Goal: Check status: Check status

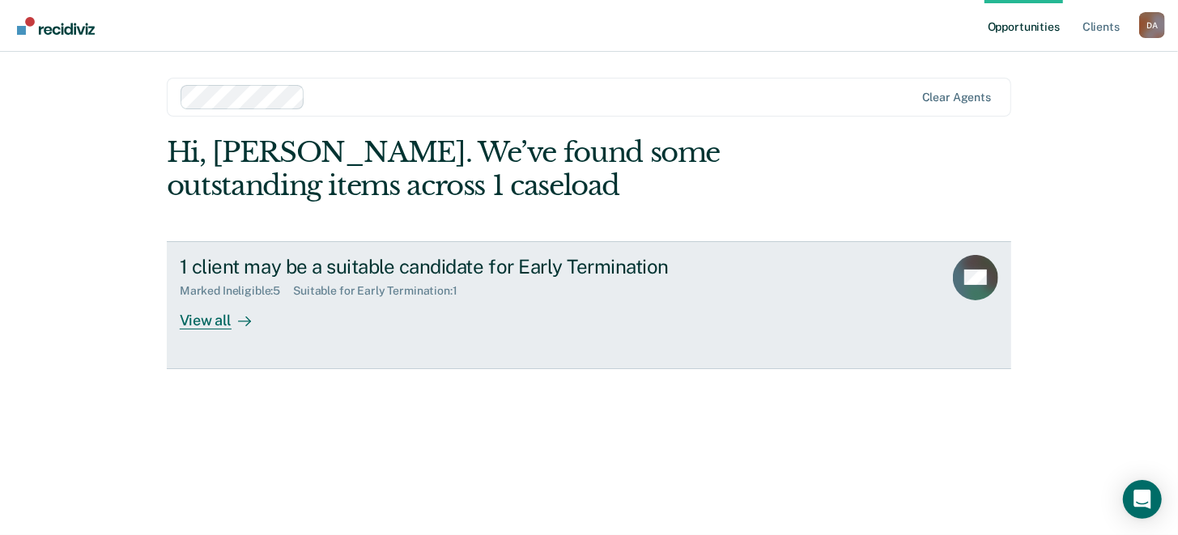
click at [210, 324] on div "View all" at bounding box center [225, 314] width 91 height 32
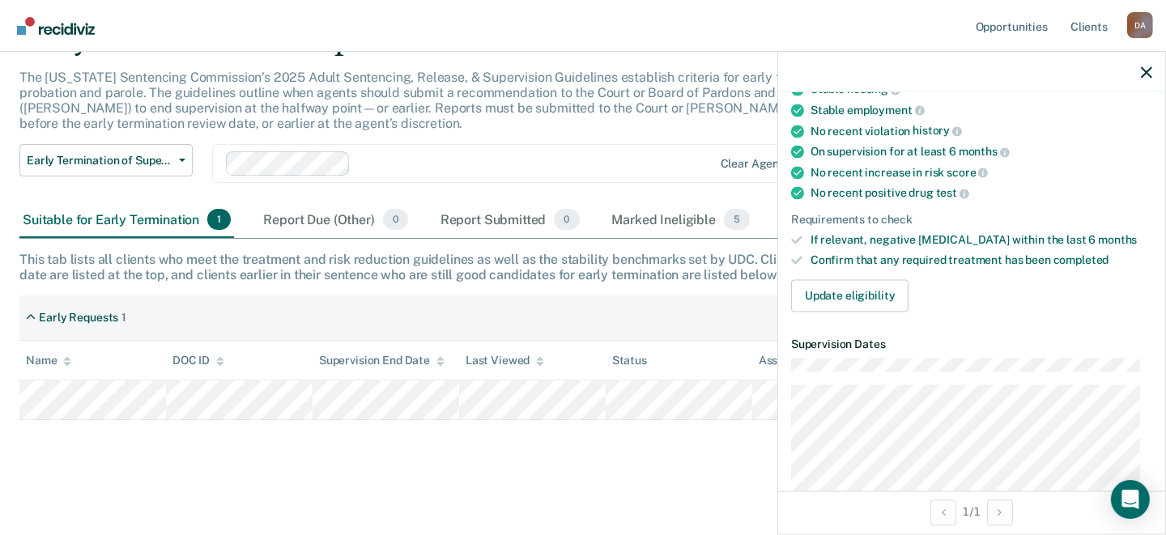
scroll to position [243, 0]
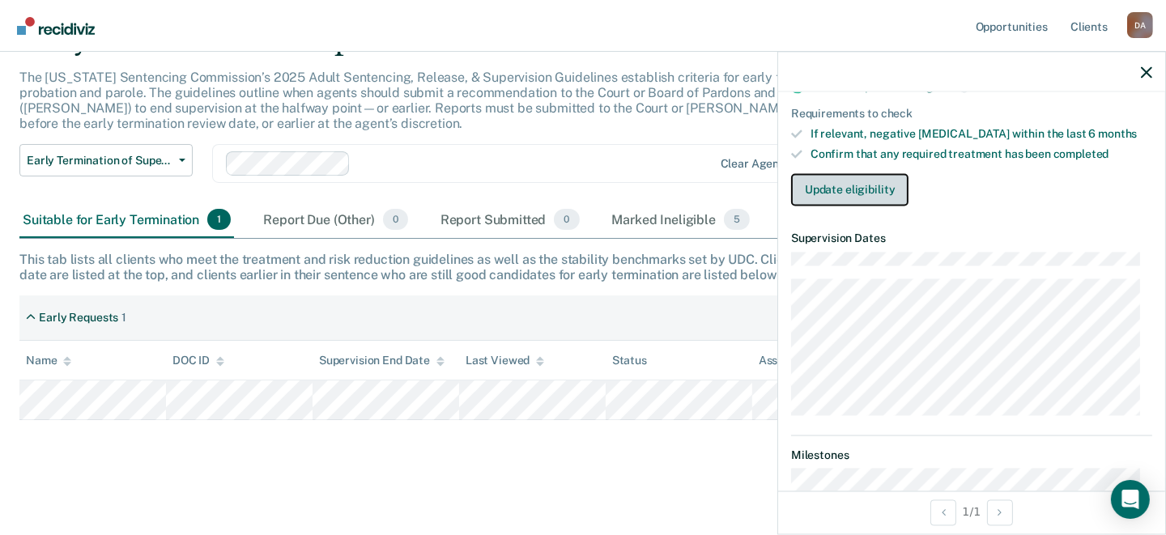
click at [854, 188] on button "Update eligibility" at bounding box center [849, 190] width 117 height 32
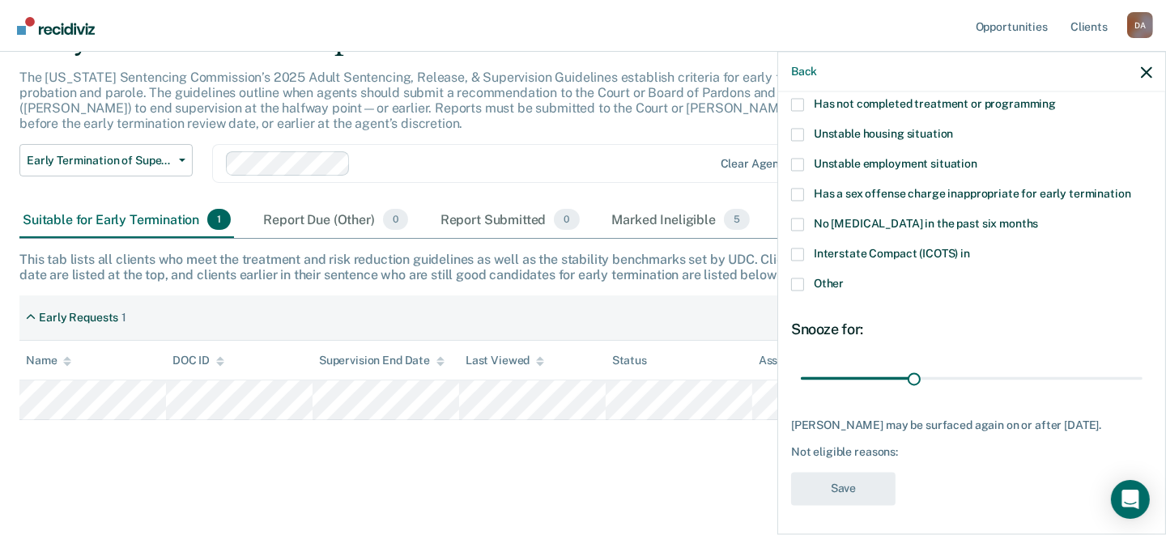
click at [796, 287] on span at bounding box center [797, 284] width 13 height 13
click at [843, 278] on input "Other" at bounding box center [843, 278] width 0 height 0
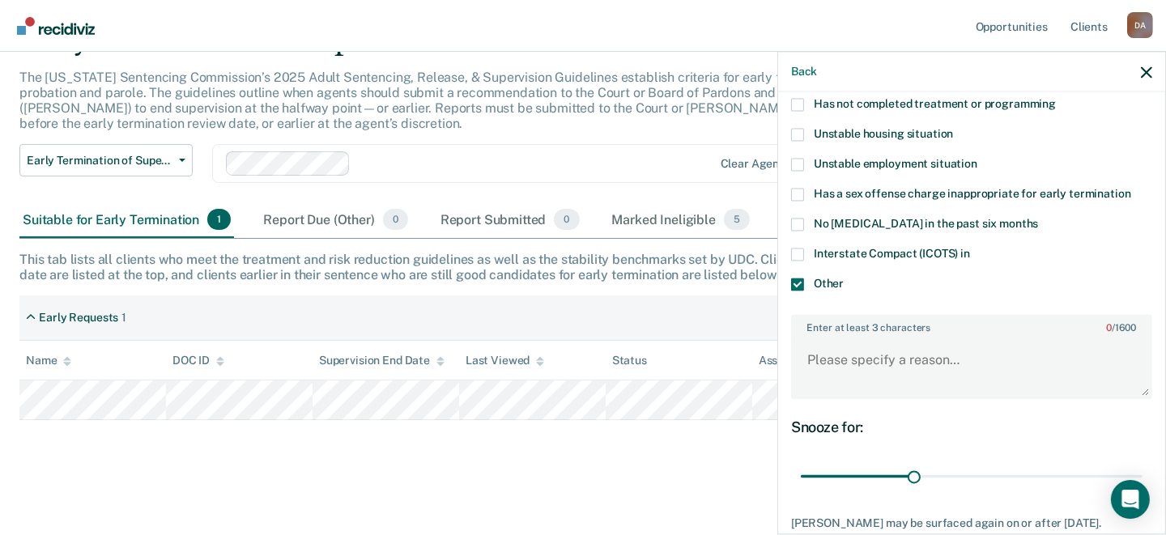
click at [801, 251] on span at bounding box center [797, 254] width 13 height 13
click at [970, 248] on input "Interstate Compact (ICOTS) in" at bounding box center [970, 248] width 0 height 0
click at [905, 375] on textarea "Enter at least 3 characters 0 / 1600" at bounding box center [971, 368] width 358 height 60
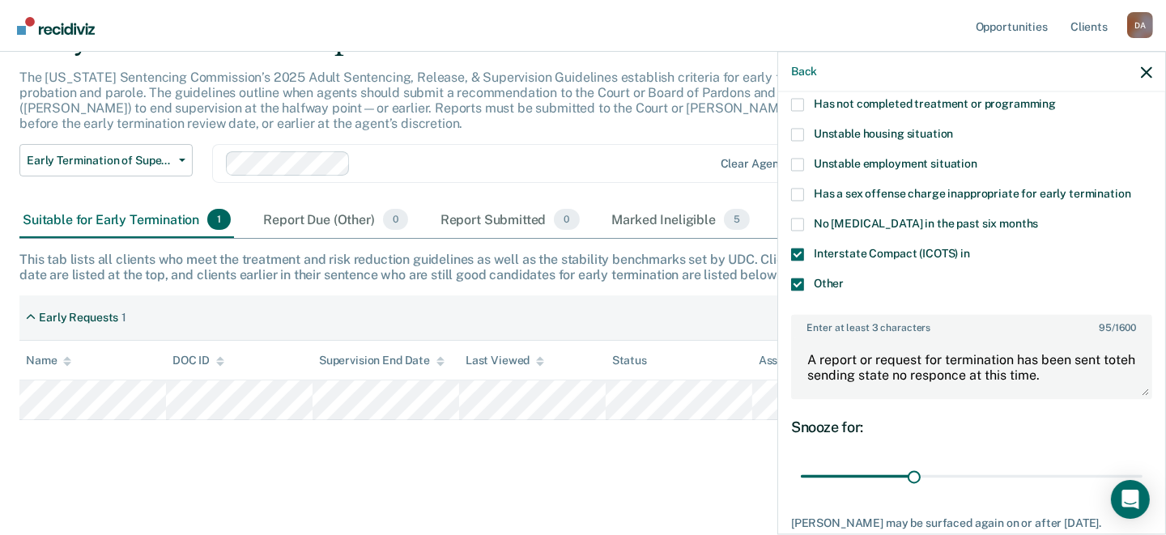
drag, startPoint x: 817, startPoint y: 377, endPoint x: 937, endPoint y: 394, distance: 121.0
click at [937, 394] on div "Enter at least 3 characters 95 / 1600 A report or request for termination has b…" at bounding box center [971, 357] width 361 height 85
click at [819, 372] on textarea "A report or request for termination has been sent toteh sending state no respon…" at bounding box center [971, 368] width 358 height 60
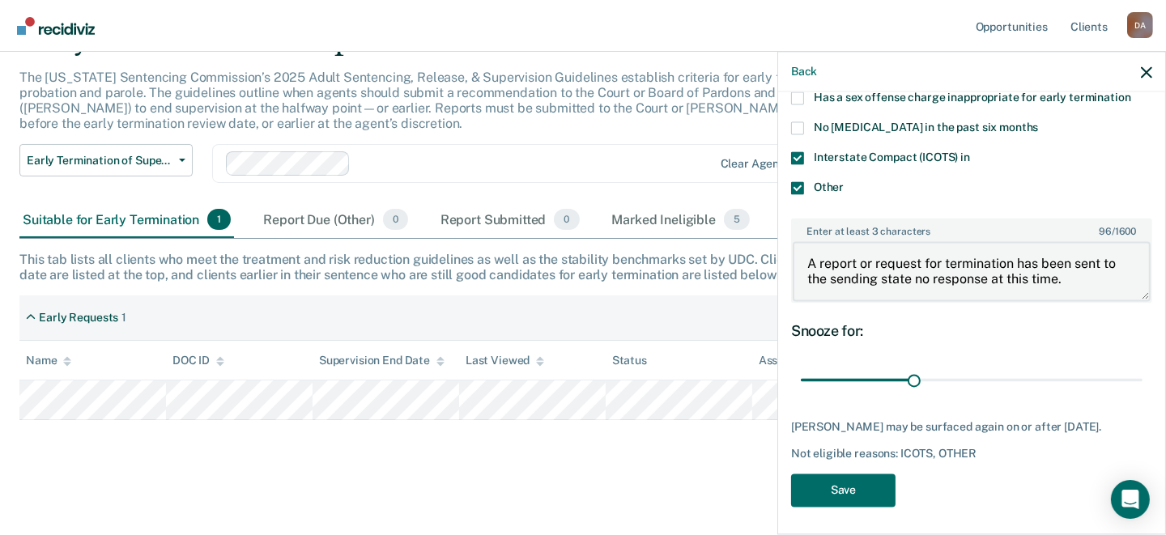
scroll to position [304, 0]
type textarea "A report or request for termination has been sent to the sending state no respo…"
click at [837, 485] on button "Save" at bounding box center [843, 489] width 104 height 33
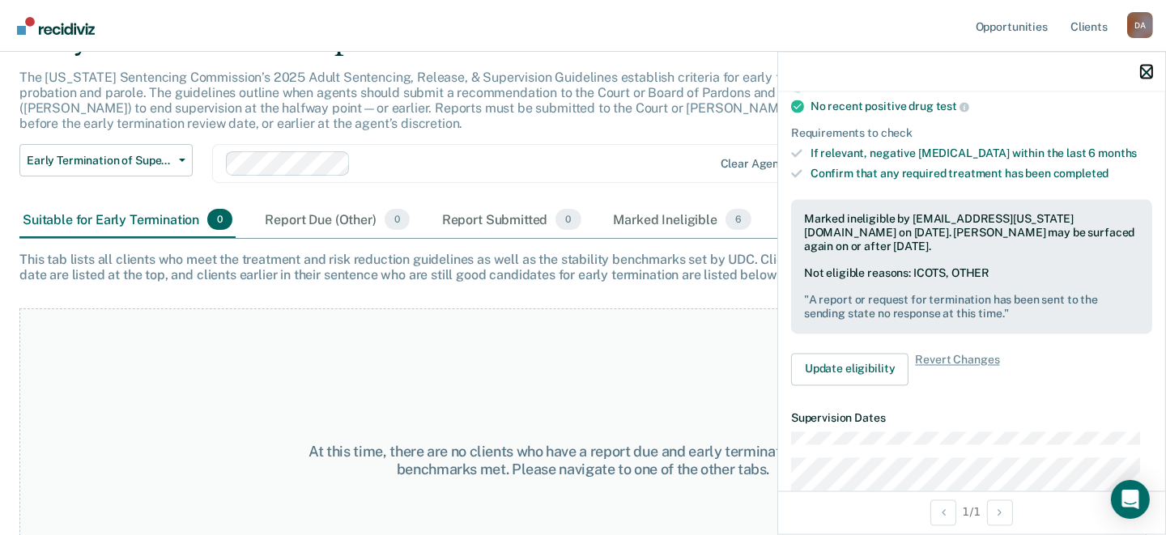
click at [1145, 72] on icon "button" at bounding box center [1145, 71] width 11 height 11
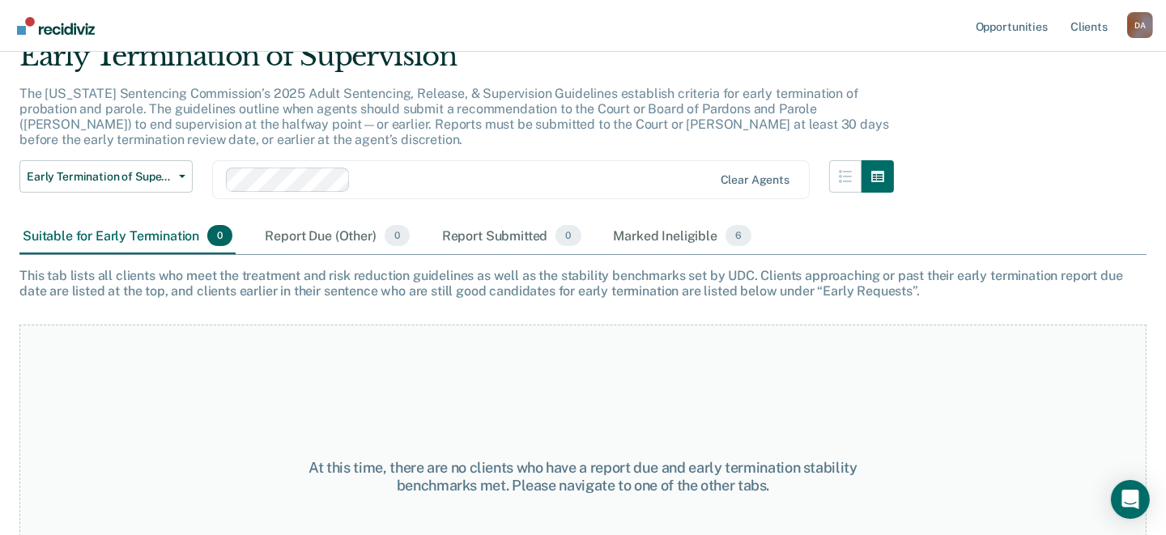
scroll to position [0, 0]
